Goal: Find specific page/section: Find specific page/section

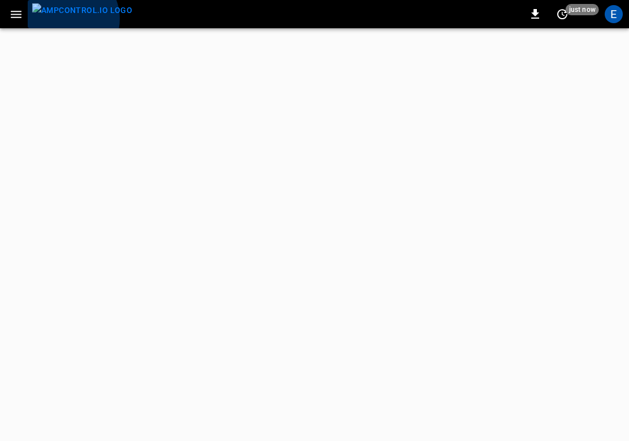
click at [67, 18] on img "menu" at bounding box center [82, 10] width 100 height 14
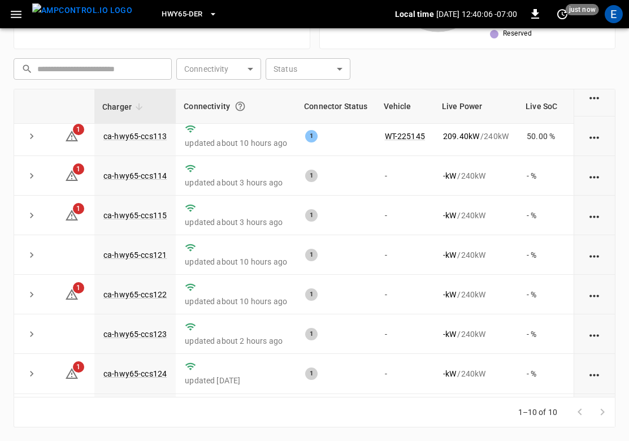
scroll to position [126, 0]
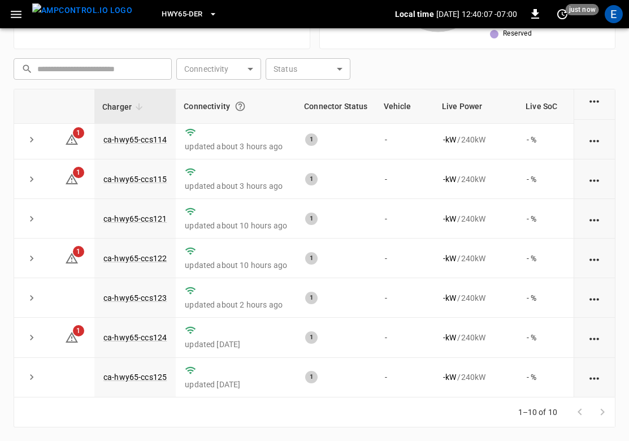
click at [172, 21] on button "HWY65-DER" at bounding box center [189, 14] width 64 height 22
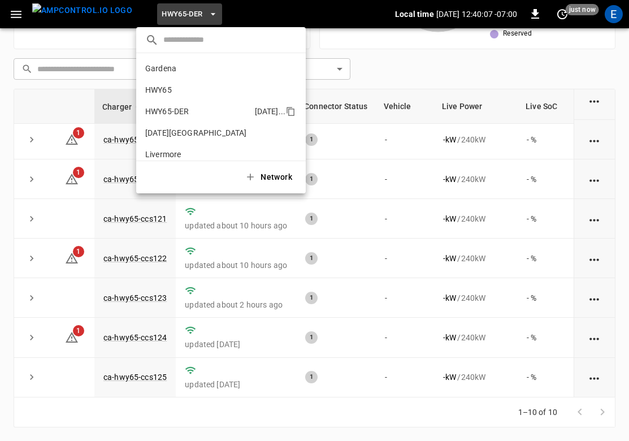
scroll to position [40, 0]
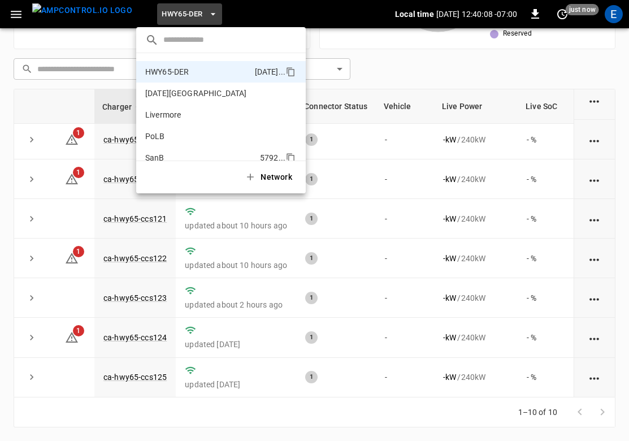
click at [184, 154] on p "SanB" at bounding box center [200, 157] width 110 height 11
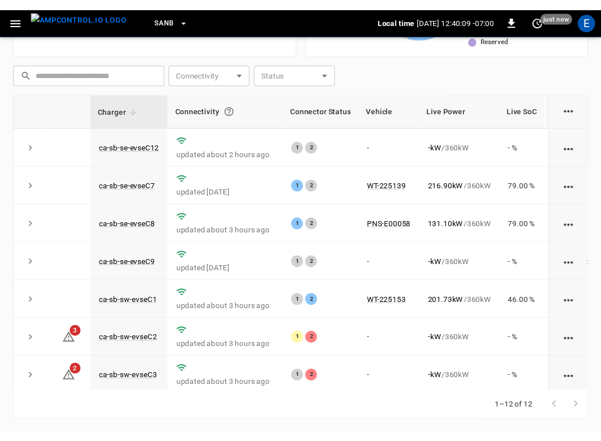
scroll to position [205, 0]
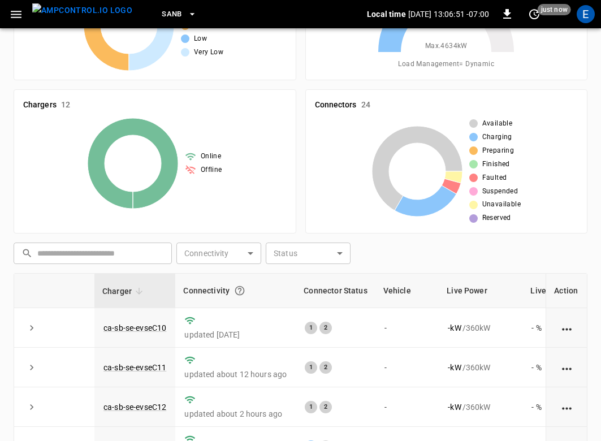
scroll to position [95, 0]
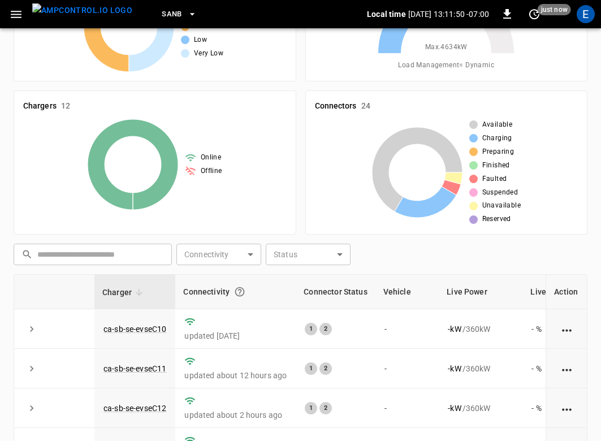
click at [303, 149] on div "Connectors 24 Available Charging Preparing Finished Faulted Suspended Unavailab…" at bounding box center [442, 157] width 292 height 153
click at [68, 15] on img "menu" at bounding box center [82, 10] width 100 height 14
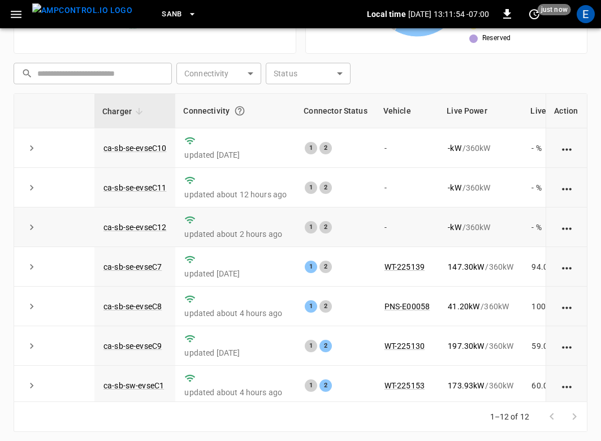
scroll to position [205, 0]
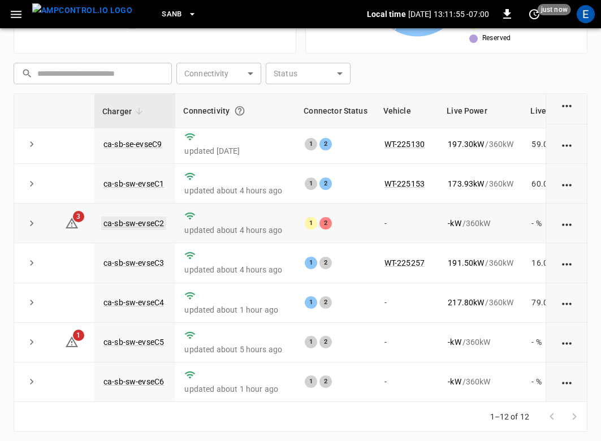
click at [157, 217] on link "ca-sb-sw-evseC2" at bounding box center [133, 224] width 65 height 14
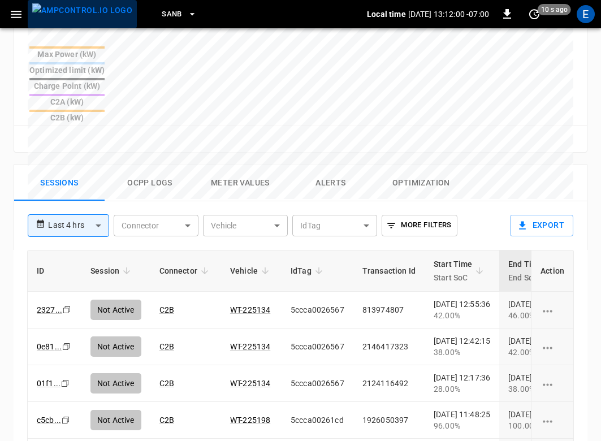
click at [93, 17] on img "menu" at bounding box center [82, 10] width 100 height 14
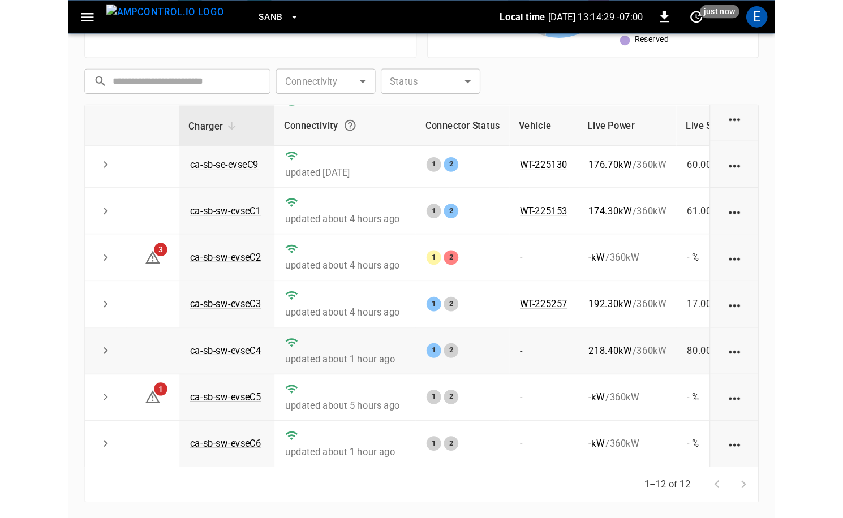
scroll to position [148, 0]
